Goal: Task Accomplishment & Management: Manage account settings

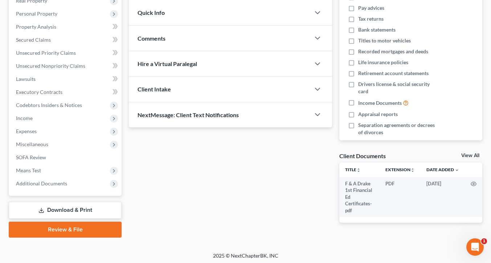
scroll to position [121, 0]
click at [40, 143] on span "Miscellaneous" at bounding box center [32, 144] width 32 height 6
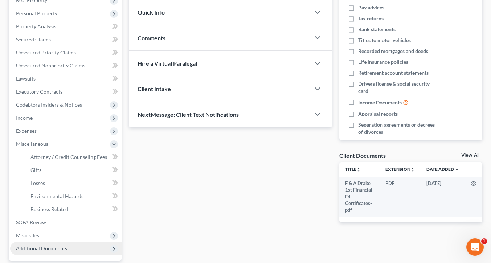
click at [32, 248] on span "Additional Documents" at bounding box center [41, 248] width 51 height 6
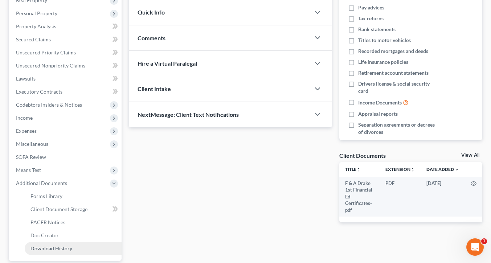
click at [62, 248] on span "Download History" at bounding box center [51, 248] width 42 height 6
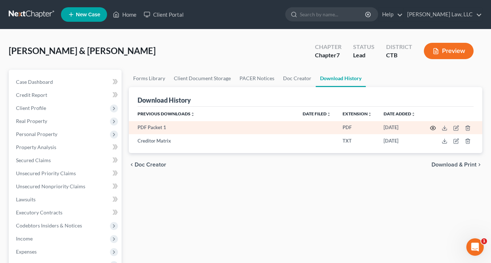
click at [433, 128] on circle "button" at bounding box center [432, 127] width 1 height 1
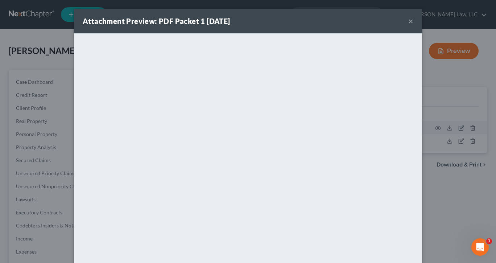
click at [409, 22] on button "×" at bounding box center [411, 21] width 5 height 9
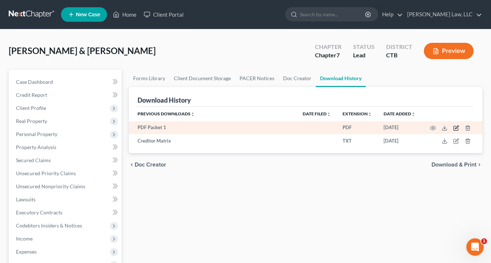
click at [458, 128] on icon "button" at bounding box center [456, 128] width 6 height 6
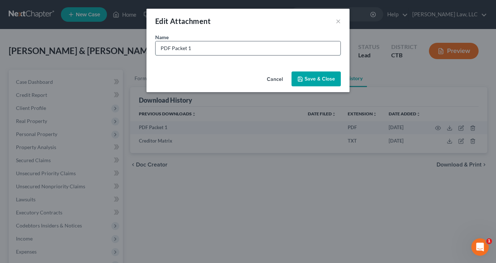
click at [222, 49] on input "PDF Packet 1" at bounding box center [248, 48] width 185 height 14
type input "P"
click at [222, 49] on input "text" at bounding box center [248, 48] width 185 height 14
type input "Client Signature Copy"
click at [314, 79] on span "Save & Close" at bounding box center [320, 79] width 30 height 6
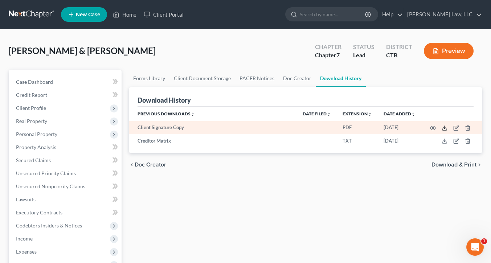
click at [445, 128] on line at bounding box center [445, 127] width 0 height 3
